Goal: Task Accomplishment & Management: Use online tool/utility

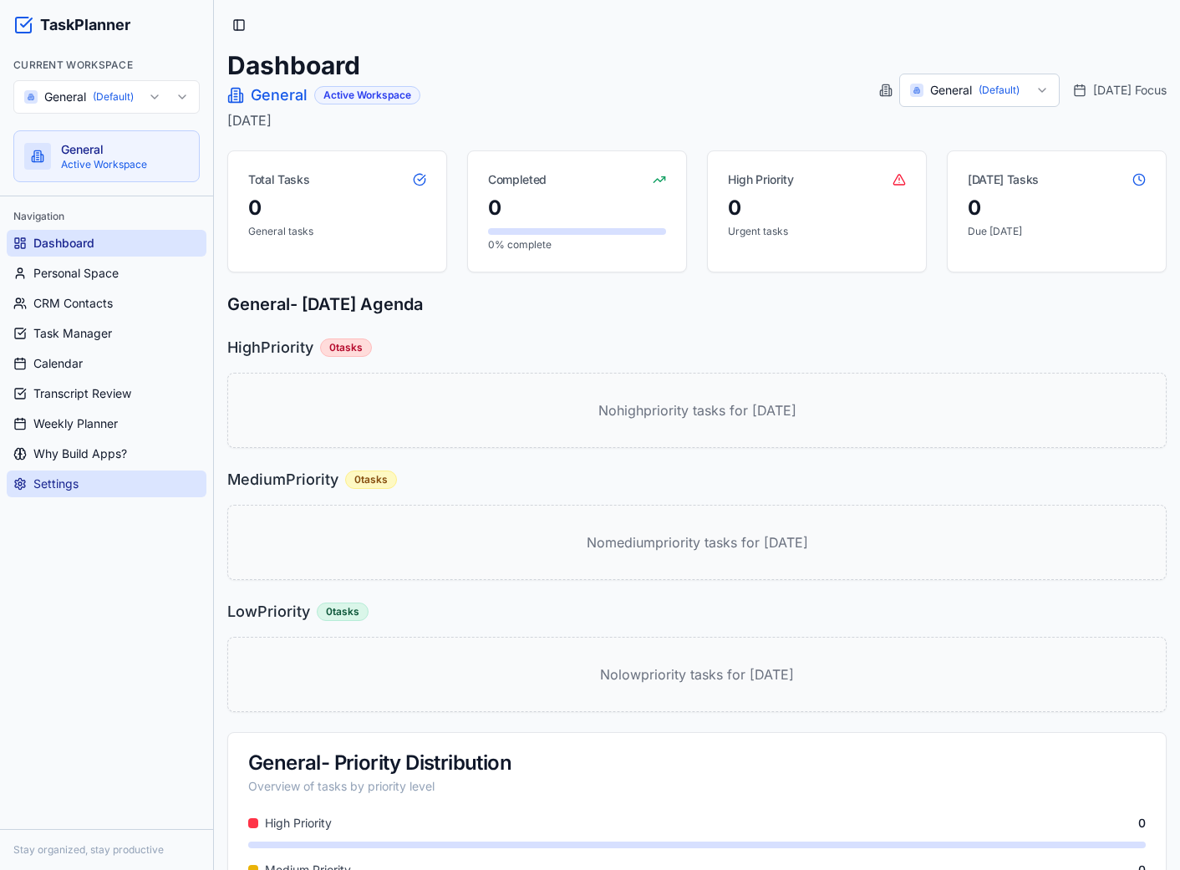
click at [119, 479] on link "Settings" at bounding box center [107, 483] width 200 height 27
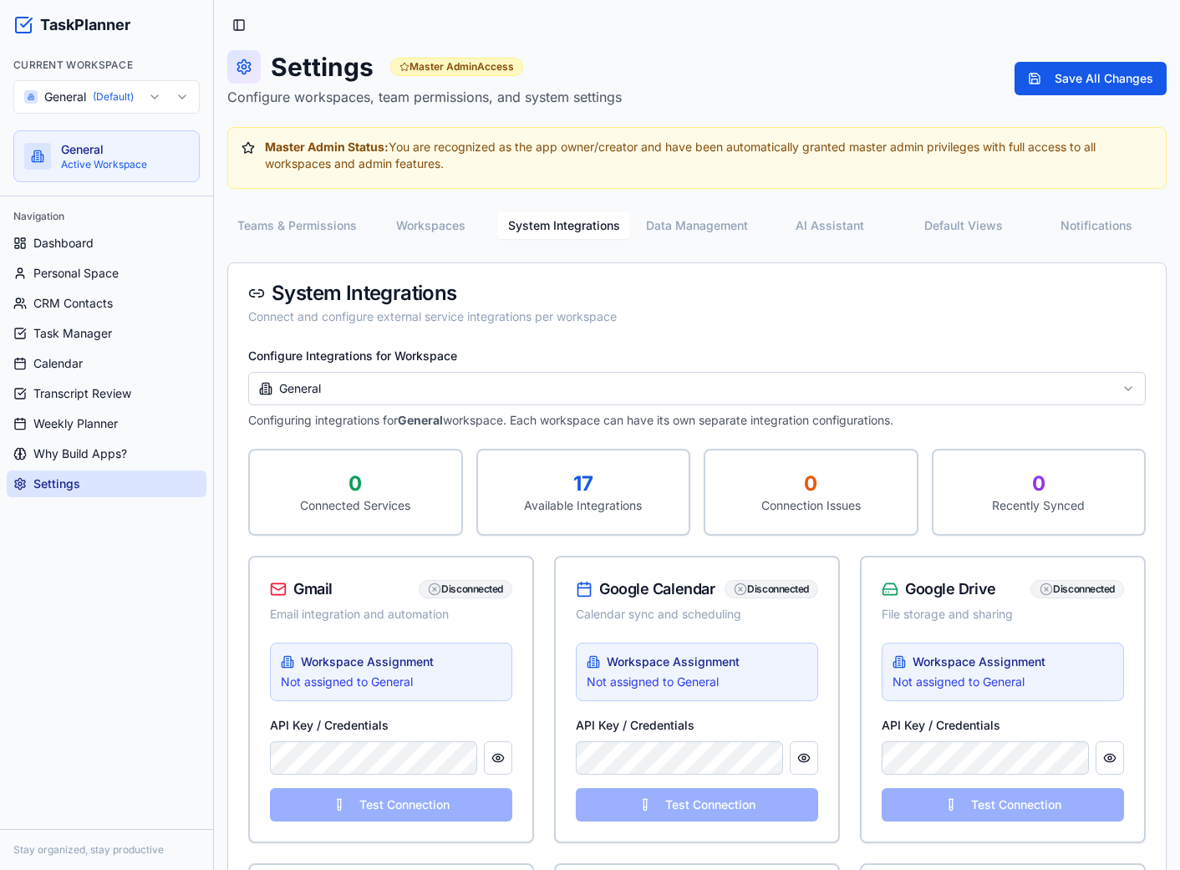
click at [575, 218] on button "System Integrations" at bounding box center [563, 225] width 133 height 27
click at [800, 219] on button "AI Assistant" at bounding box center [830, 225] width 133 height 27
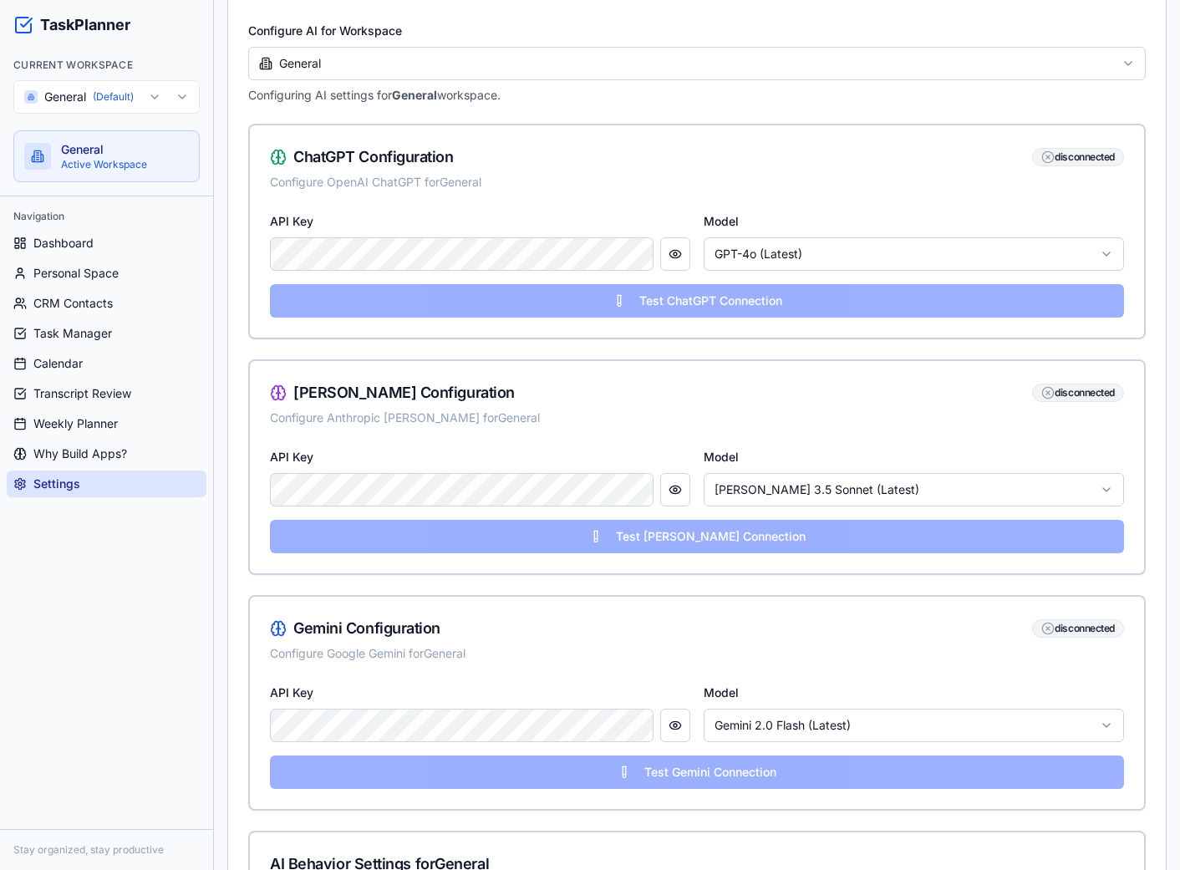
scroll to position [334, 0]
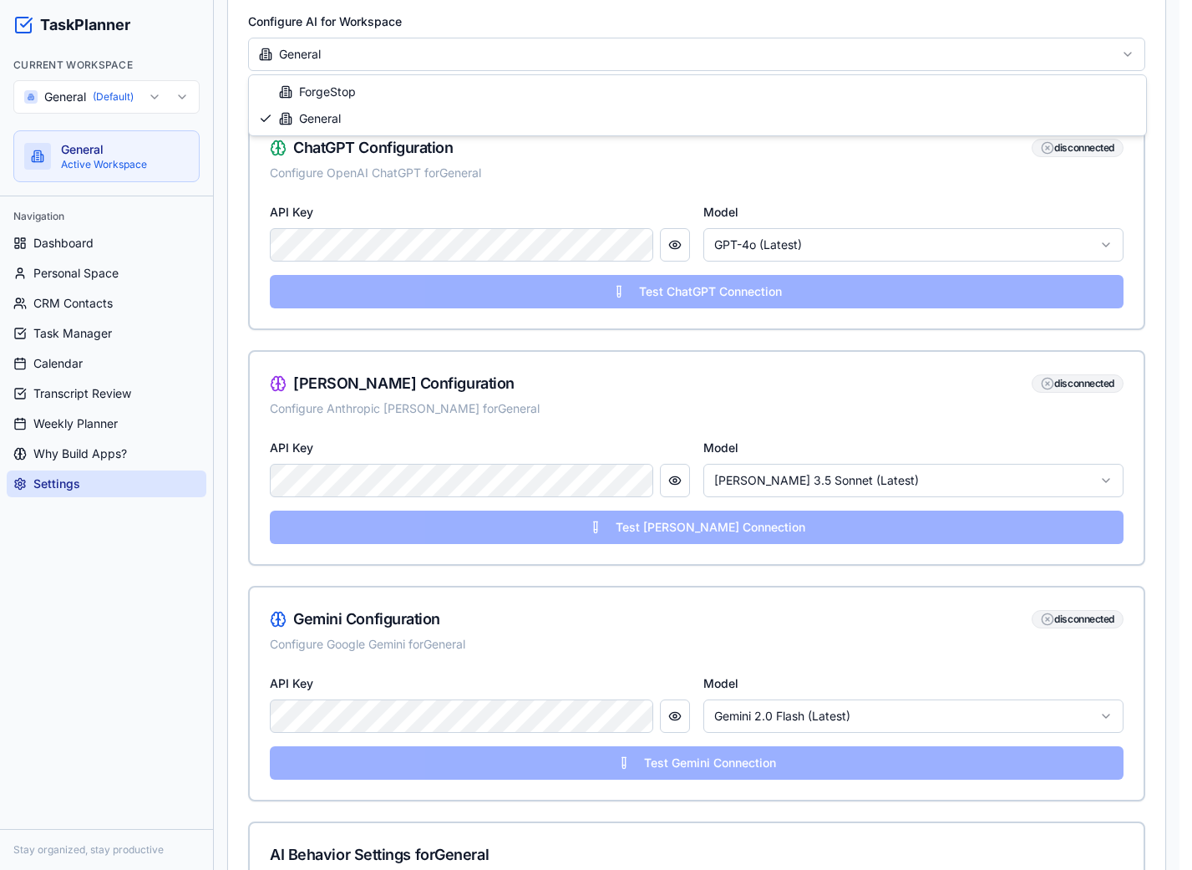
click at [909, 53] on html "TaskPlanner Current Workspace General (Default) General Active Workspace Naviga…" at bounding box center [596, 566] width 1192 height 1801
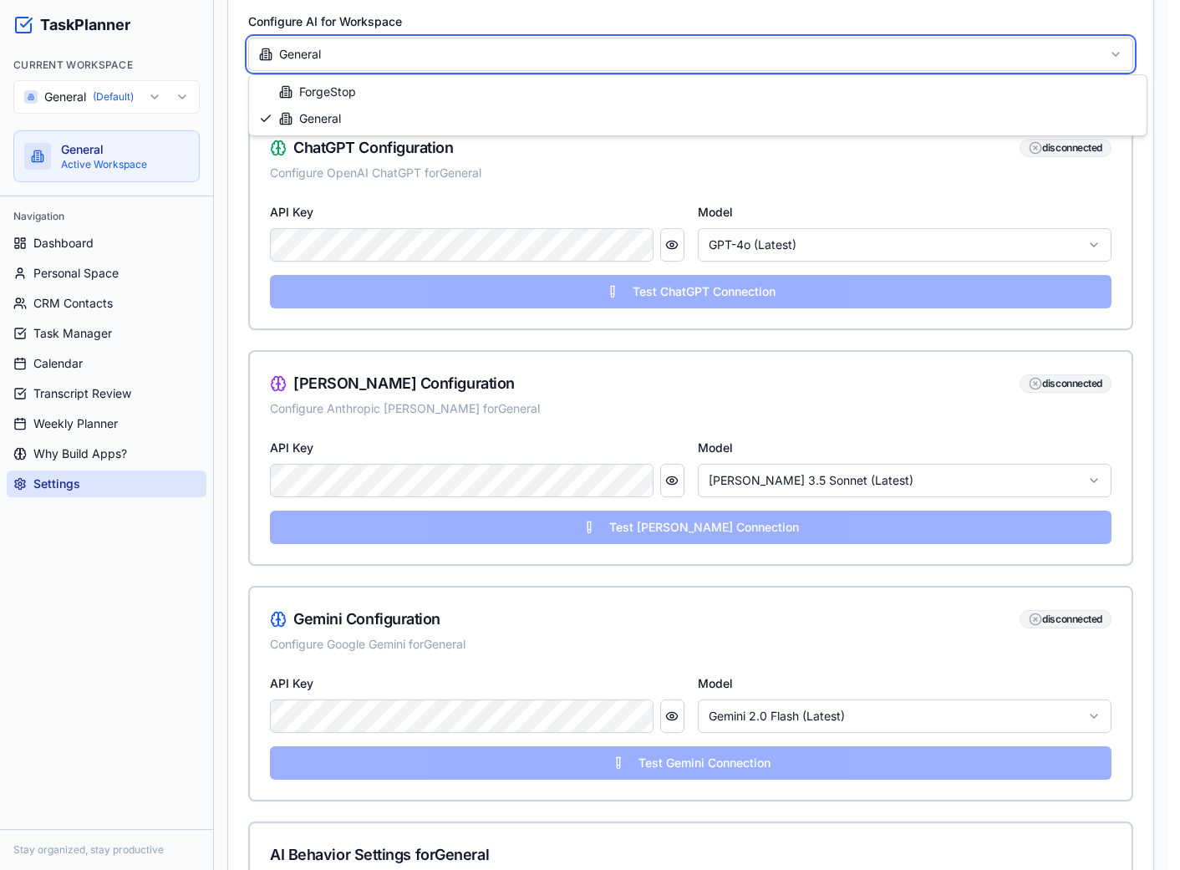
click at [541, 175] on html "TaskPlanner Current Workspace General (Default) General Active Workspace Naviga…" at bounding box center [590, 566] width 1180 height 1801
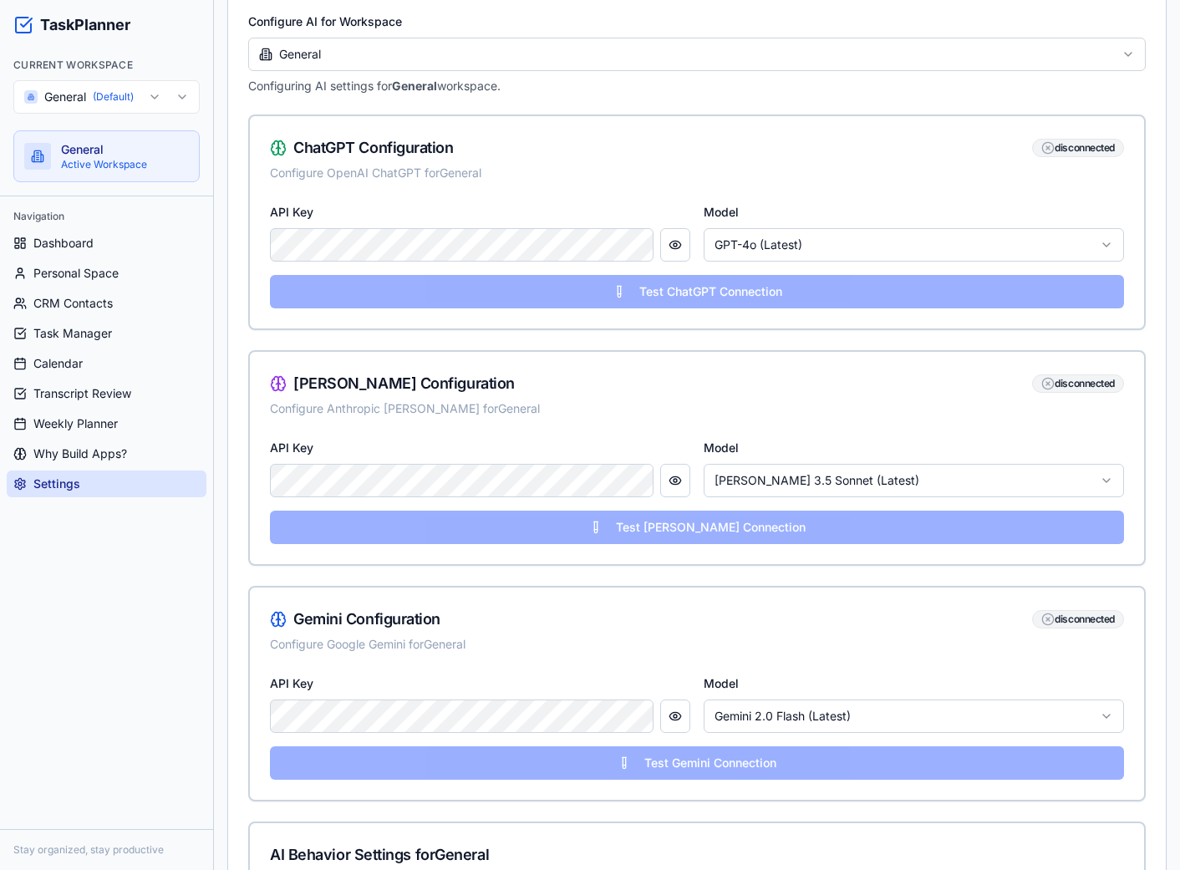
click at [890, 199] on div "ChatGPT Configuration disconnected Configure OpenAI ChatGPT for General" at bounding box center [697, 158] width 894 height 85
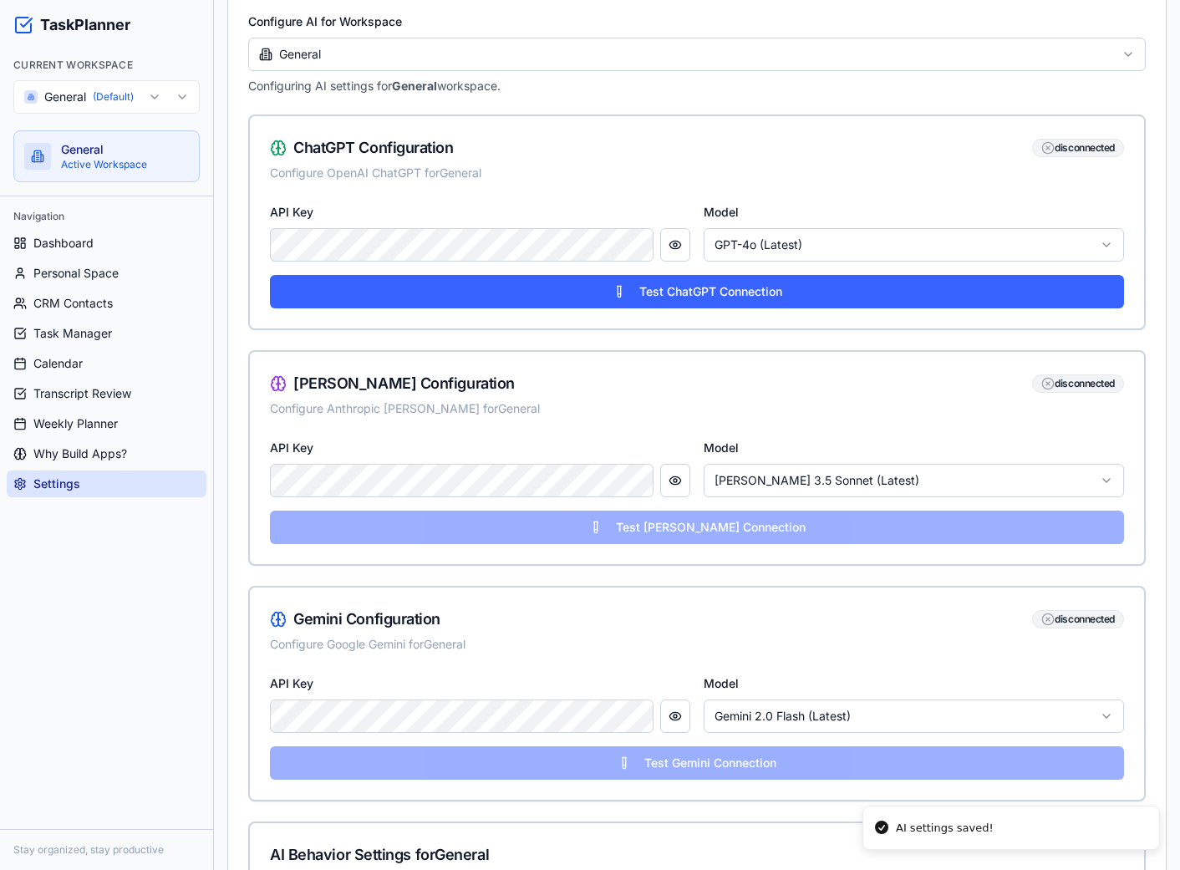
scroll to position [0, 0]
click at [809, 235] on html "TaskPlanner Current Workspace General (Default) General Active Workspace Naviga…" at bounding box center [590, 566] width 1180 height 1801
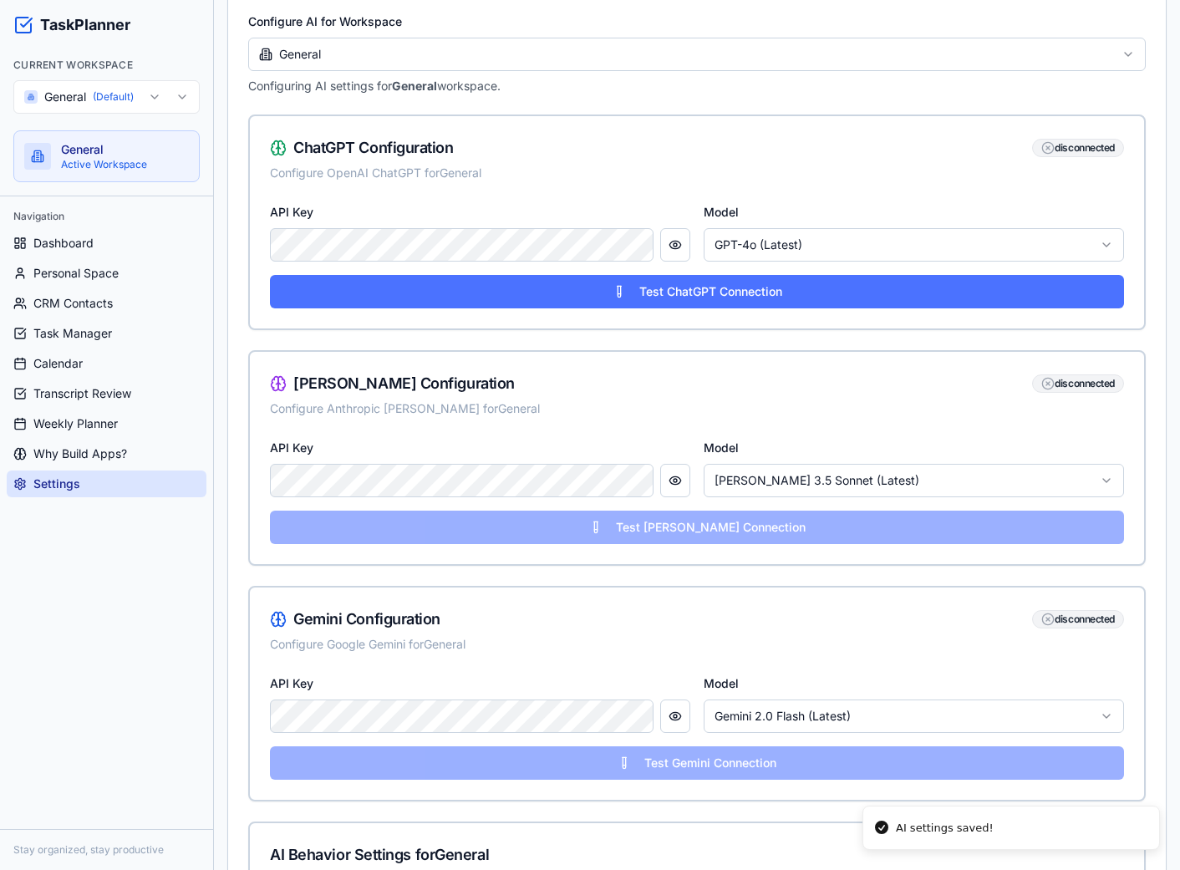
click at [684, 292] on button "Test ChatGPT Connection" at bounding box center [697, 291] width 854 height 33
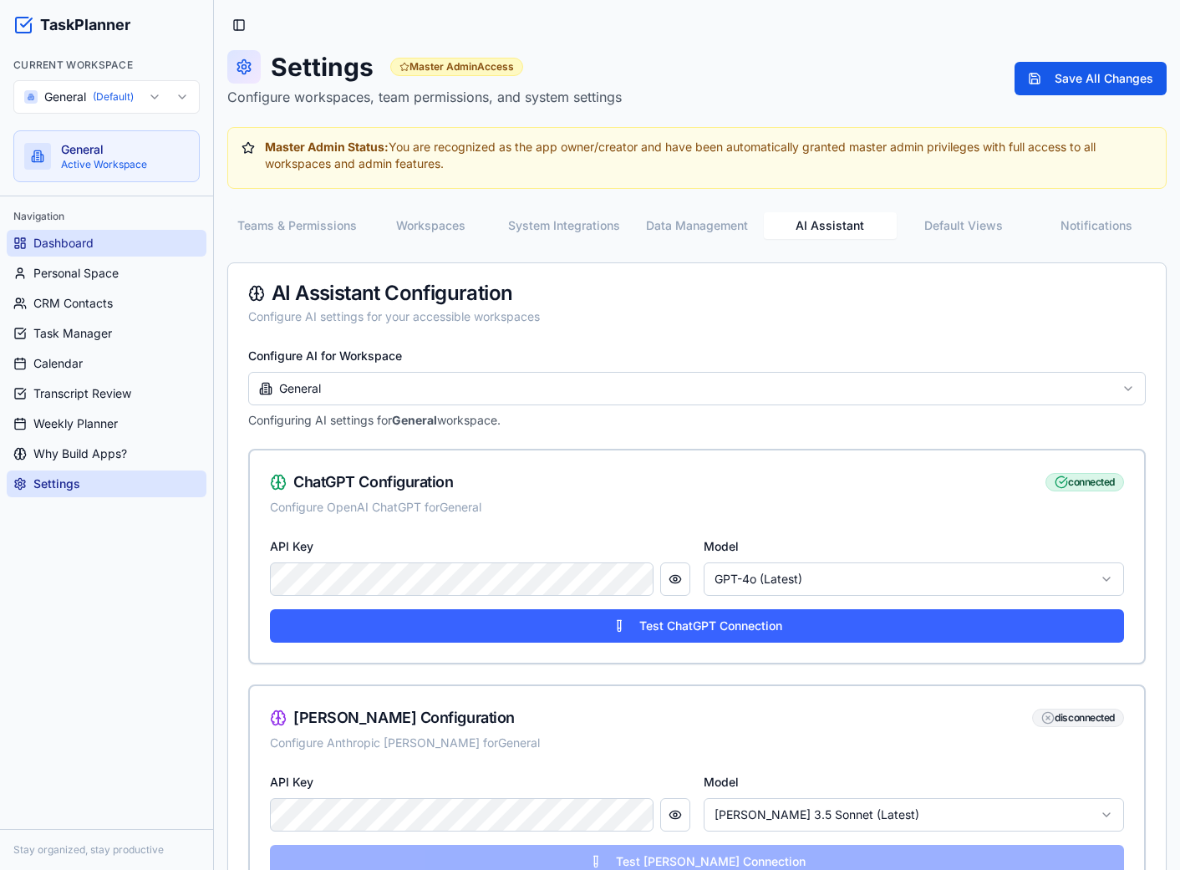
click at [67, 236] on span "Dashboard" at bounding box center [63, 243] width 60 height 17
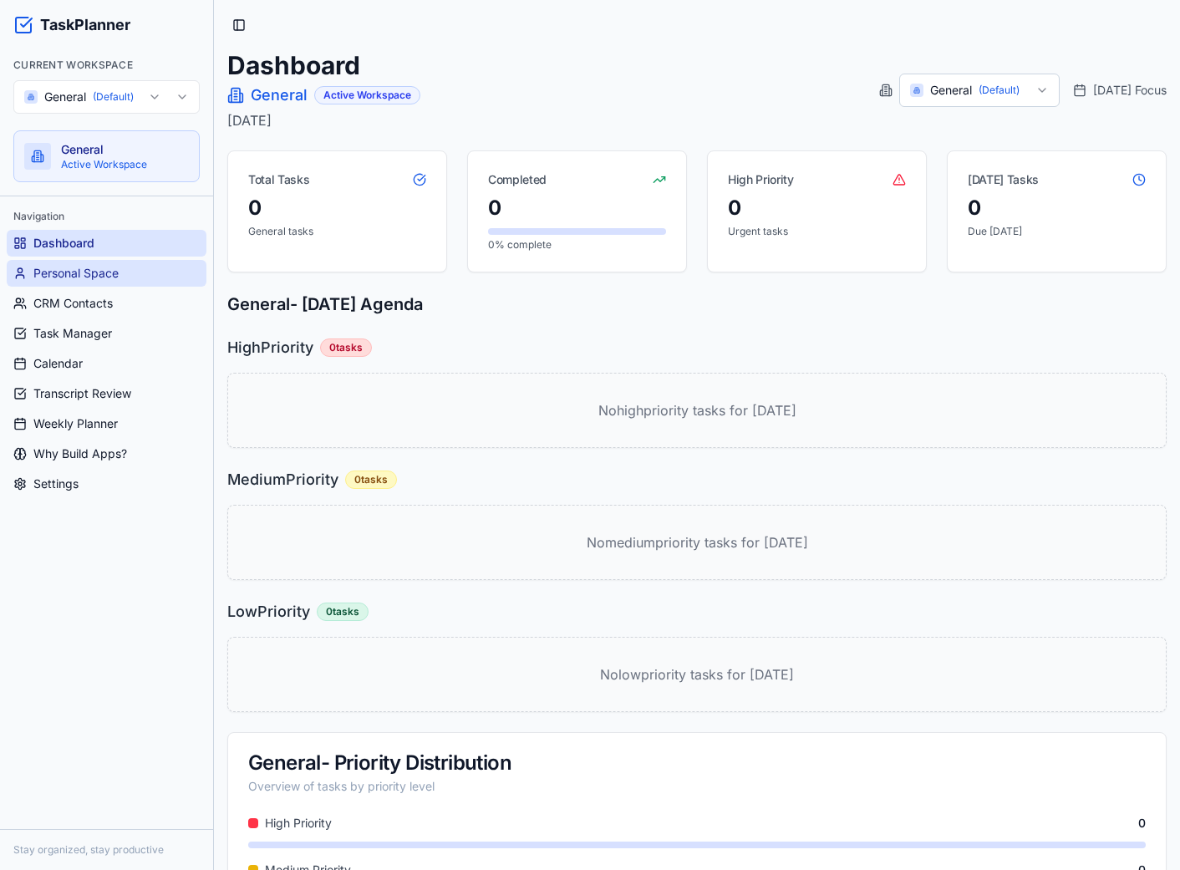
click at [84, 271] on span "Personal Space" at bounding box center [75, 273] width 85 height 17
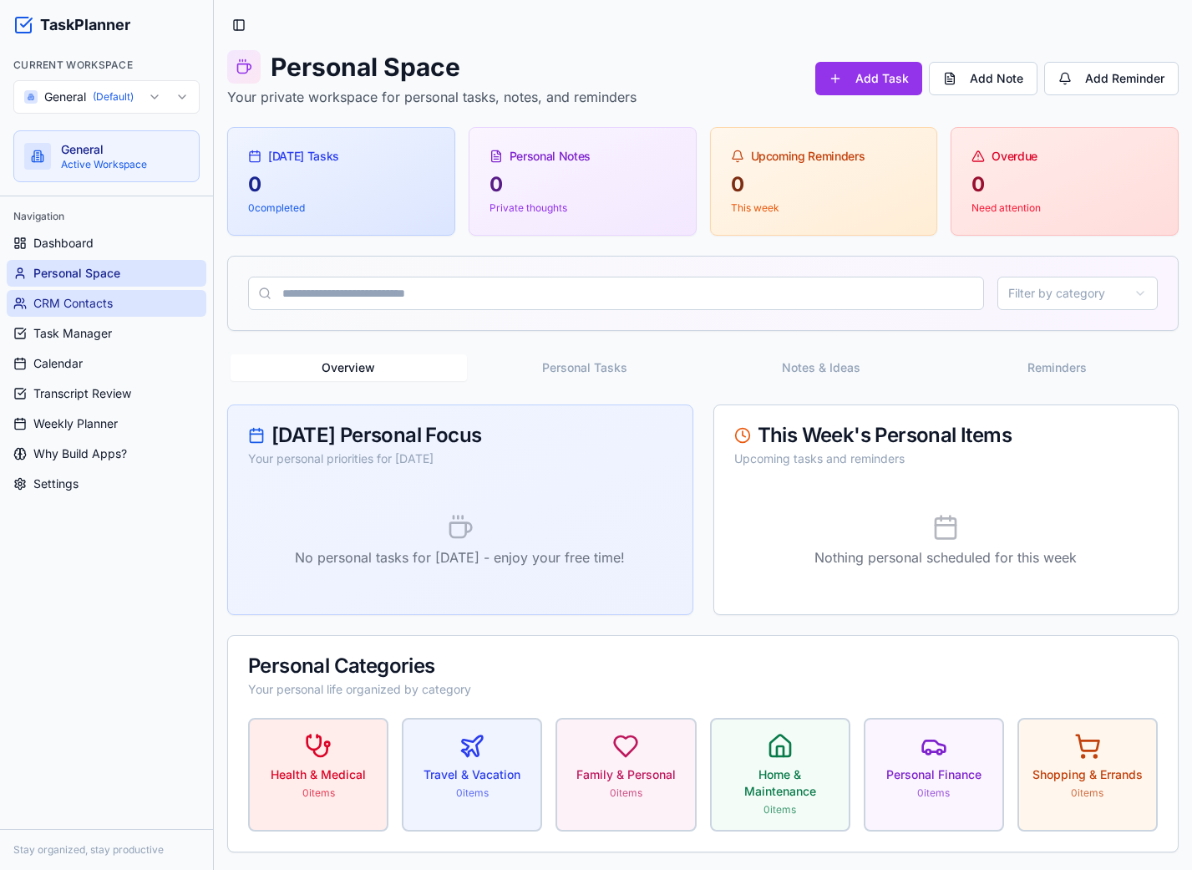
click at [130, 302] on link "CRM Contacts" at bounding box center [107, 303] width 200 height 27
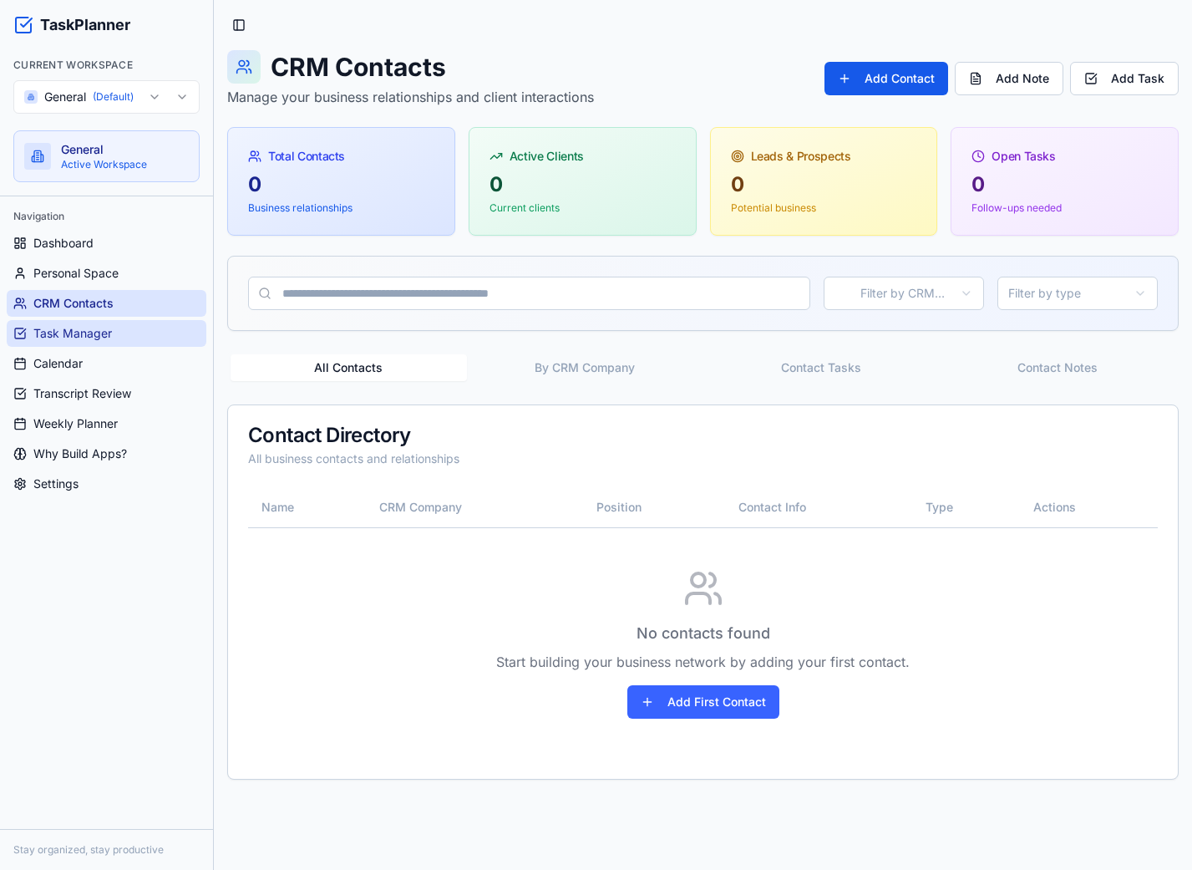
click at [76, 325] on span "Task Manager" at bounding box center [72, 333] width 79 height 17
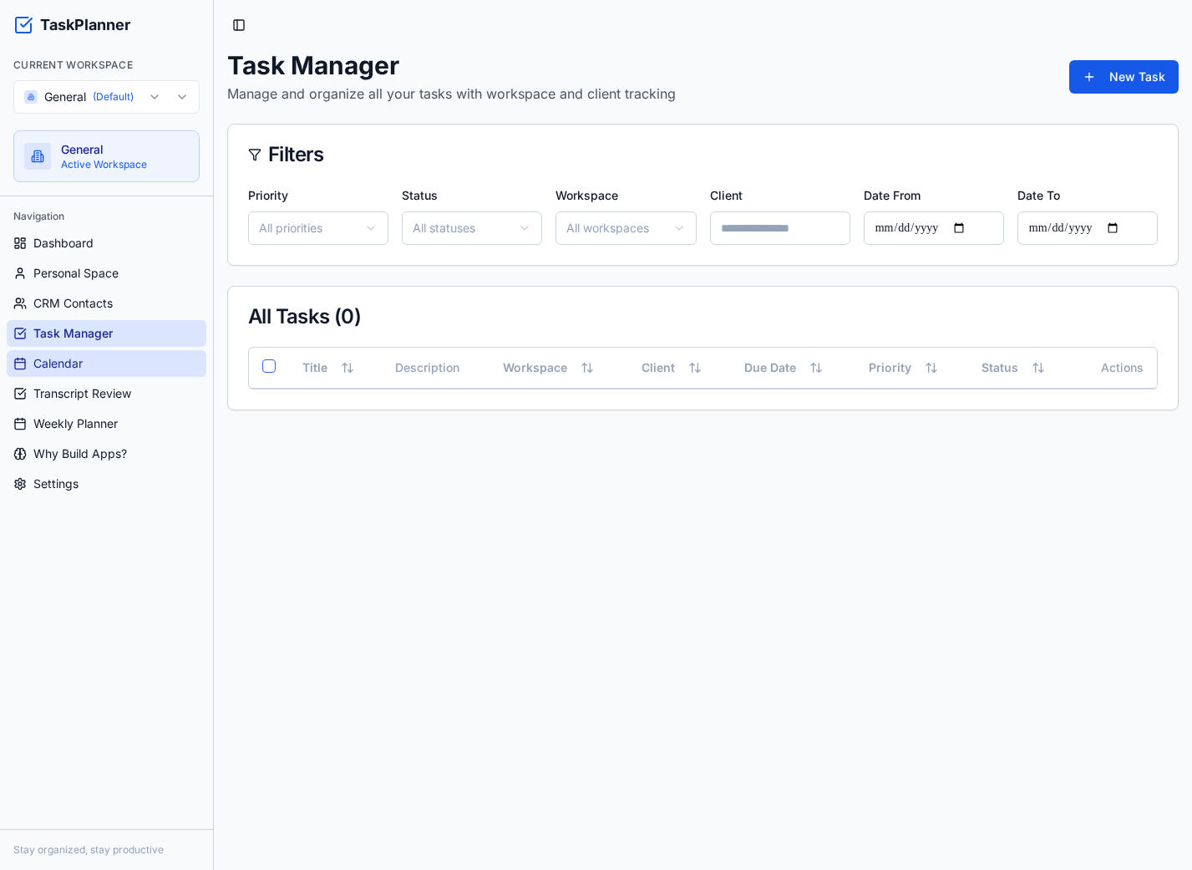
click at [74, 359] on span "Calendar" at bounding box center [57, 363] width 49 height 17
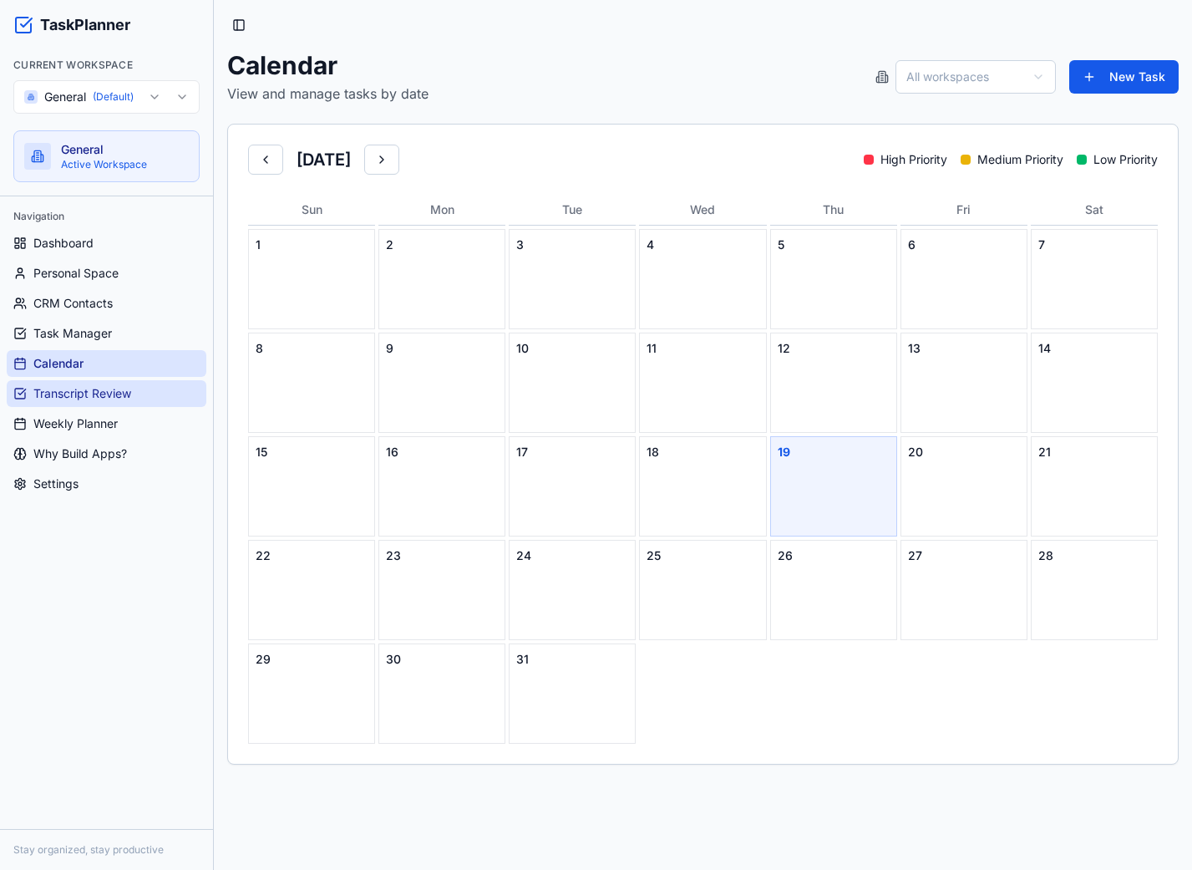
click at [87, 390] on span "Transcript Review" at bounding box center [82, 393] width 98 height 17
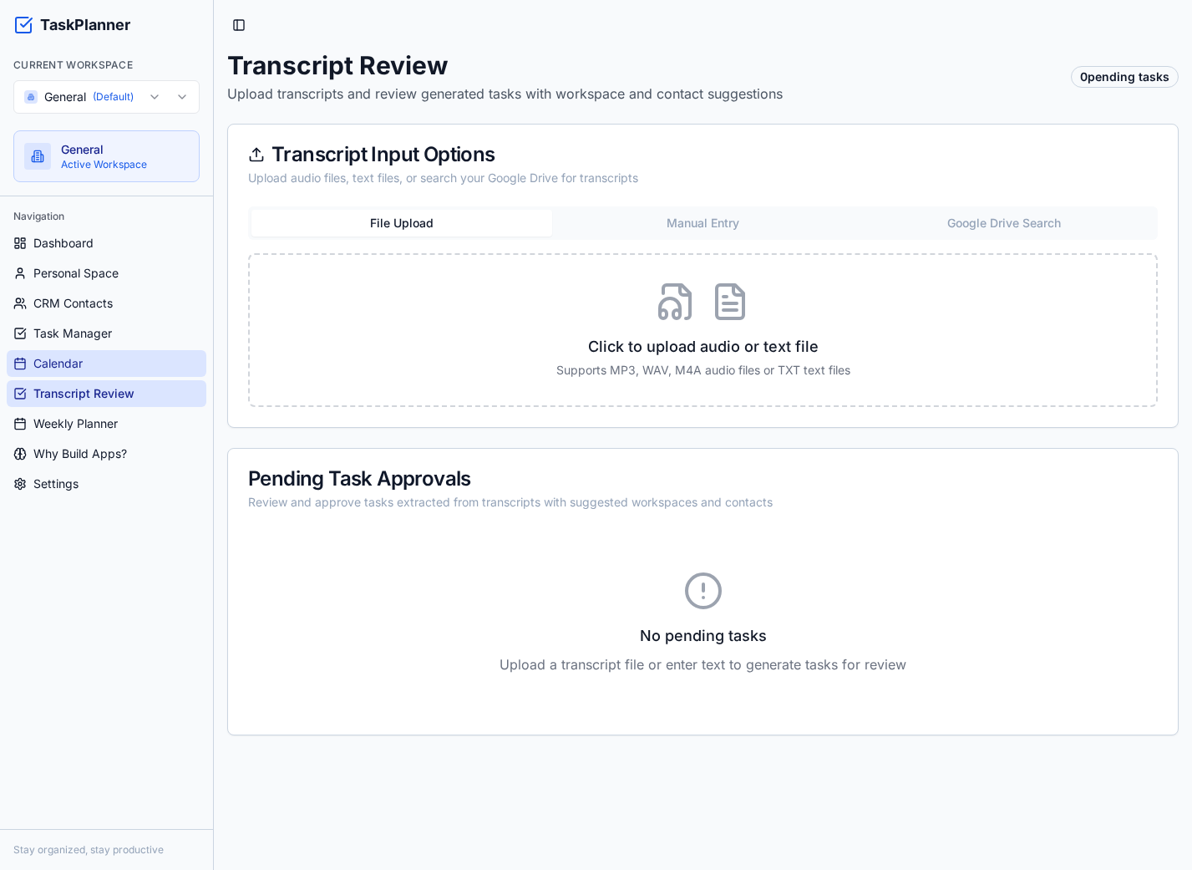
click at [60, 366] on span "Calendar" at bounding box center [57, 363] width 49 height 17
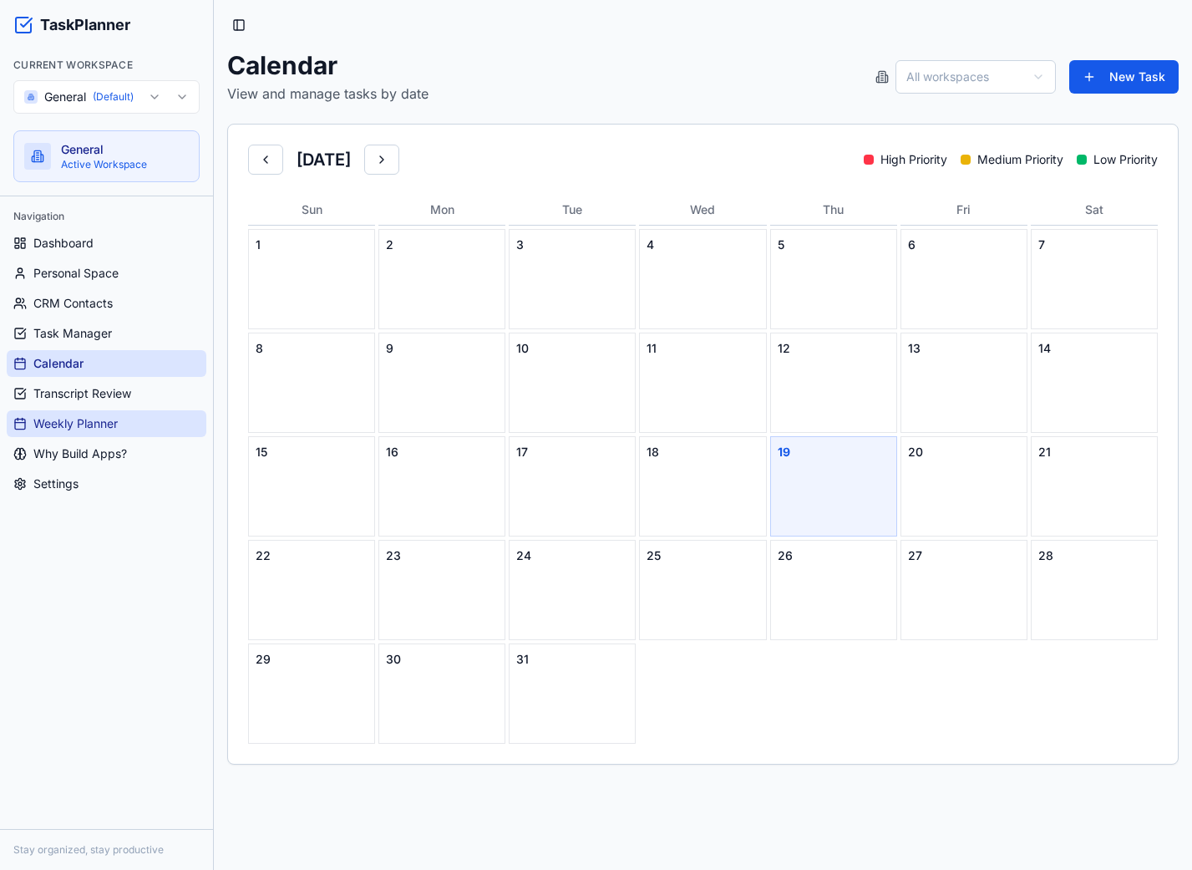
click at [72, 417] on span "Weekly Planner" at bounding box center [75, 423] width 84 height 17
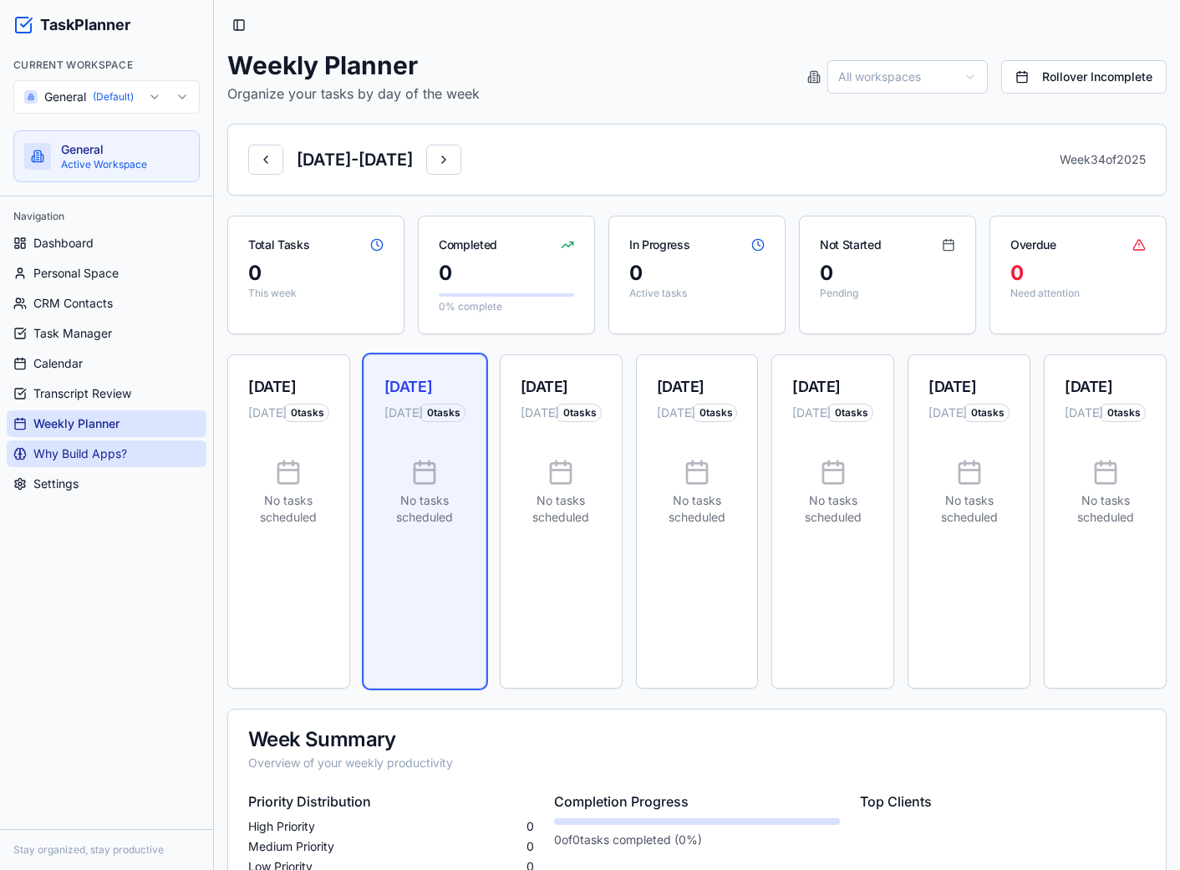
click at [103, 448] on span "Why Build Apps?" at bounding box center [80, 453] width 94 height 17
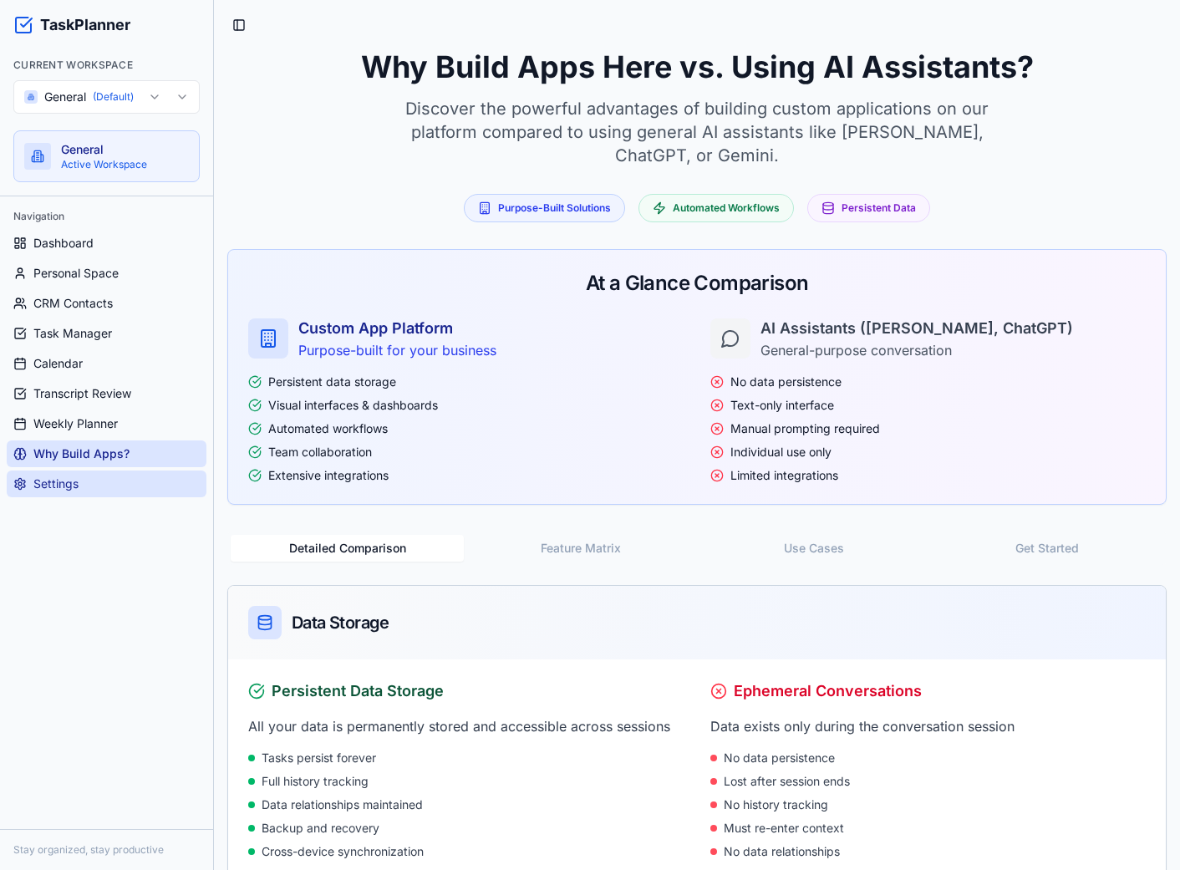
click at [60, 483] on span "Settings" at bounding box center [55, 483] width 45 height 17
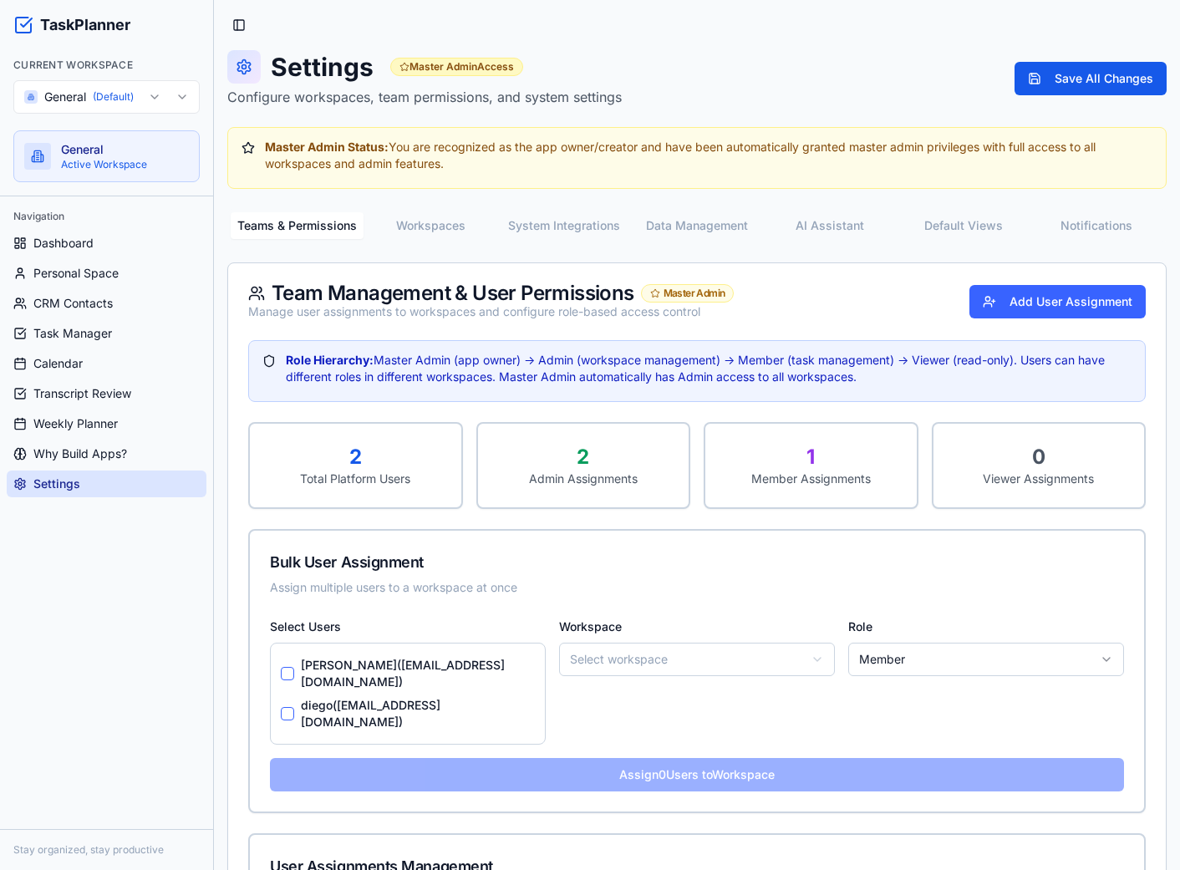
click at [811, 225] on button "AI Assistant" at bounding box center [830, 225] width 133 height 27
